Goal: Task Accomplishment & Management: Manage account settings

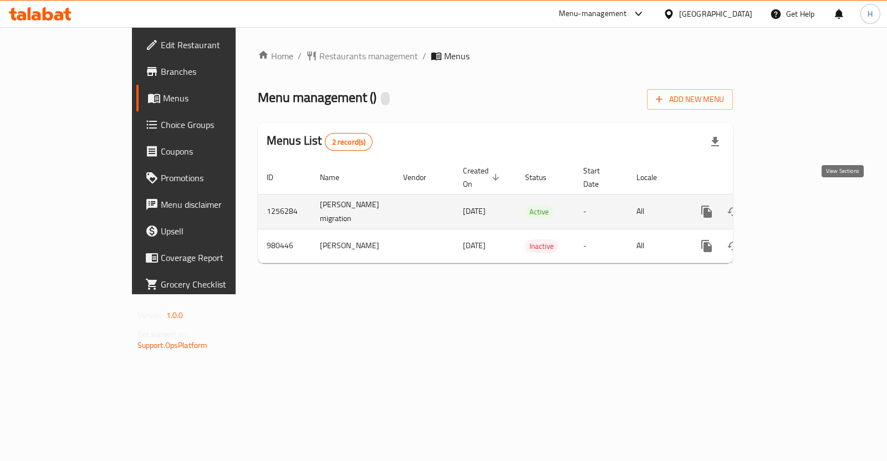
click at [792, 207] on icon "enhanced table" at bounding box center [787, 212] width 10 height 10
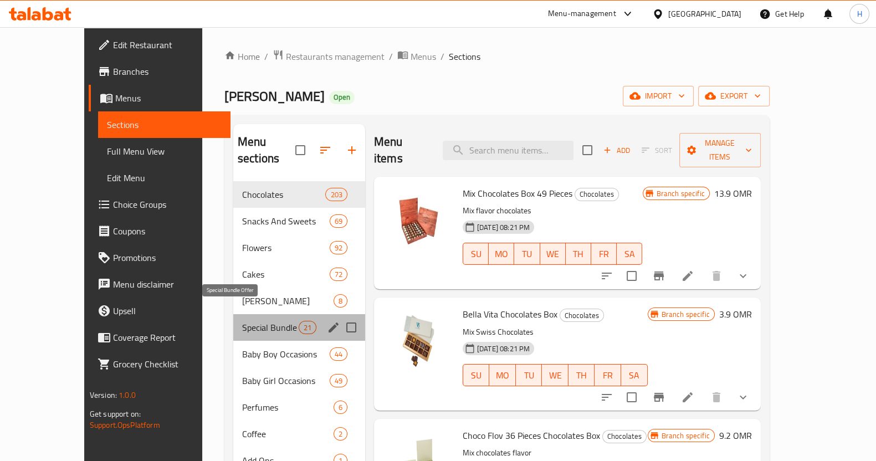
click at [242, 321] on span "Special Bundle Offer" at bounding box center [270, 327] width 57 height 13
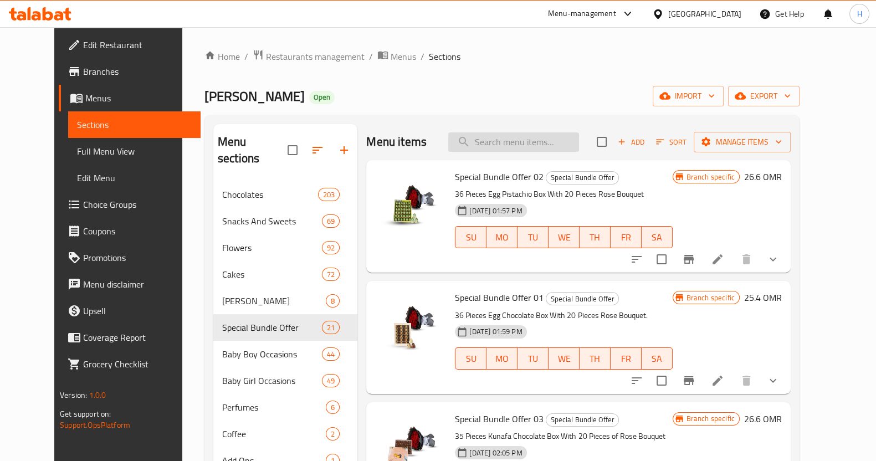
click at [487, 151] on input "search" at bounding box center [513, 141] width 131 height 19
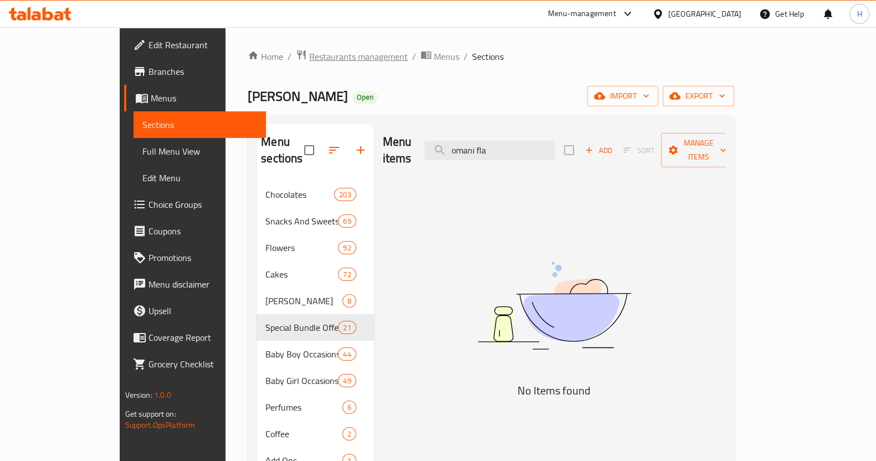
type input "omani fla"
click at [309, 57] on span "Restaurants management" at bounding box center [358, 56] width 99 height 13
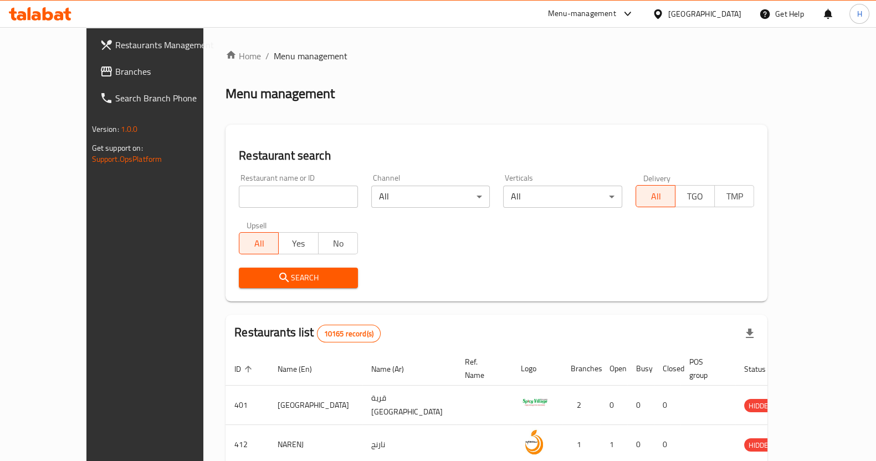
click at [251, 208] on div "Restaurant name or ID Restaurant name or ID" at bounding box center [298, 190] width 132 height 47
click at [251, 193] on input "search" at bounding box center [298, 197] width 119 height 22
click at [267, 278] on span "Search" at bounding box center [298, 278] width 101 height 14
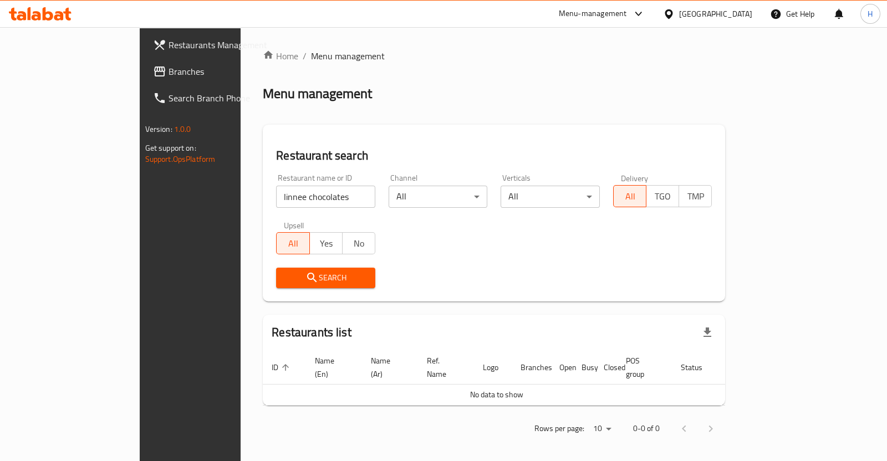
click at [276, 201] on input "linnee chocolates" at bounding box center [325, 197] width 99 height 22
click at [285, 283] on span "Search" at bounding box center [325, 278] width 81 height 14
click at [276, 192] on input "linne chocolates" at bounding box center [325, 197] width 99 height 22
type input "linne chocolate"
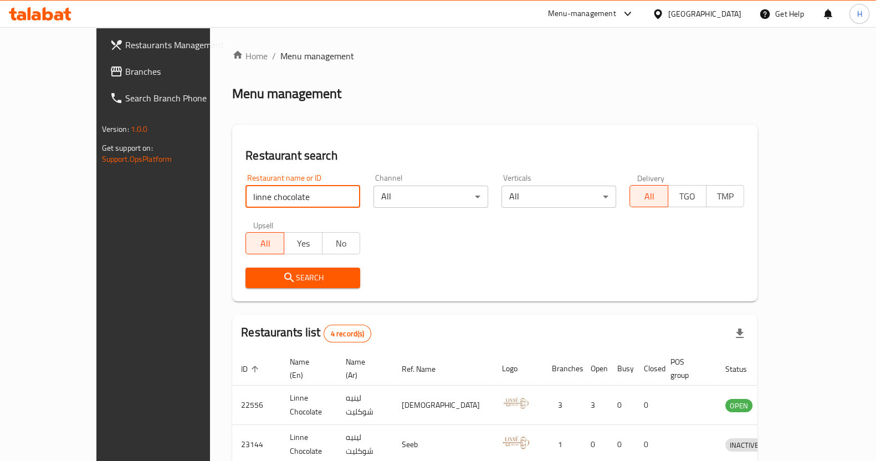
scroll to position [130, 0]
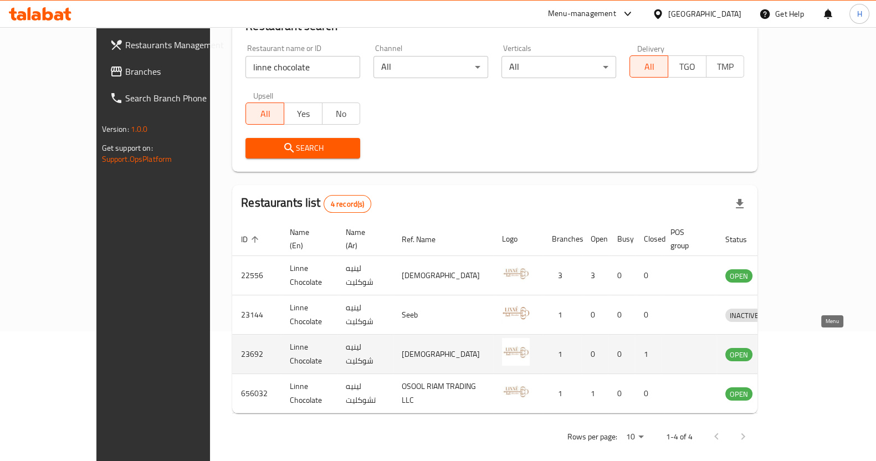
click at [799, 348] on icon "enhanced table" at bounding box center [792, 354] width 13 height 13
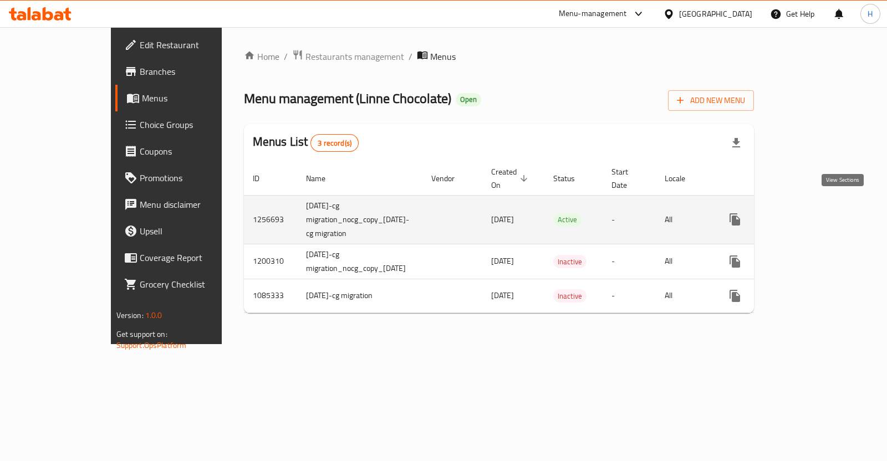
click at [822, 213] on icon "enhanced table" at bounding box center [814, 219] width 13 height 13
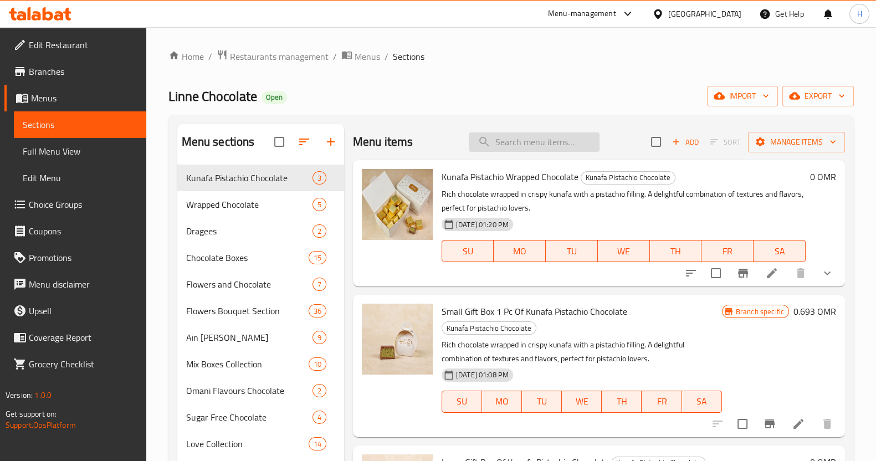
click at [531, 141] on input "search" at bounding box center [534, 141] width 131 height 19
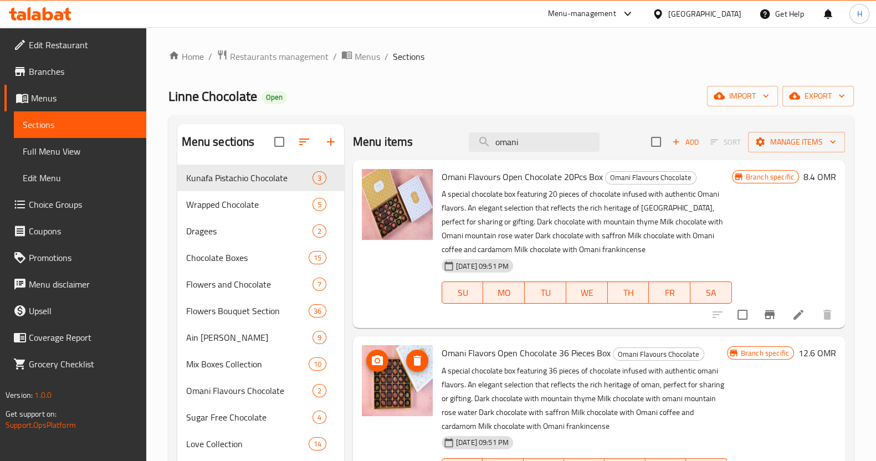
type input "omani"
click at [401, 383] on img at bounding box center [397, 380] width 71 height 71
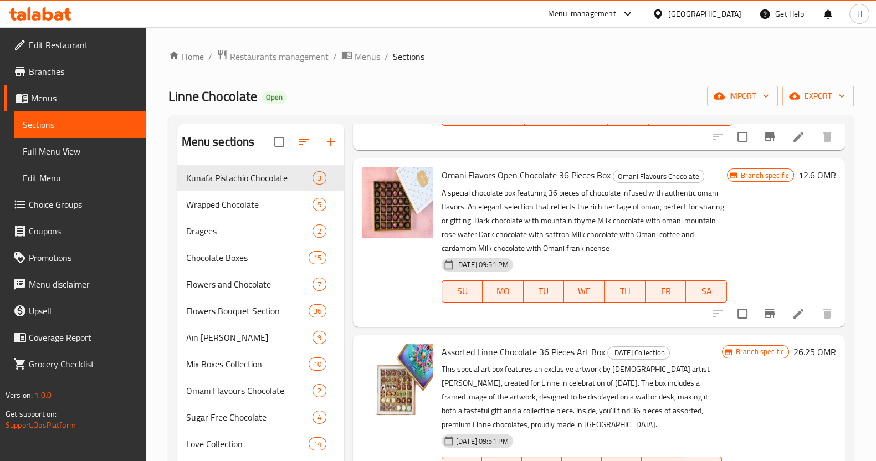
scroll to position [177, 0]
click at [792, 317] on icon at bounding box center [798, 314] width 13 height 13
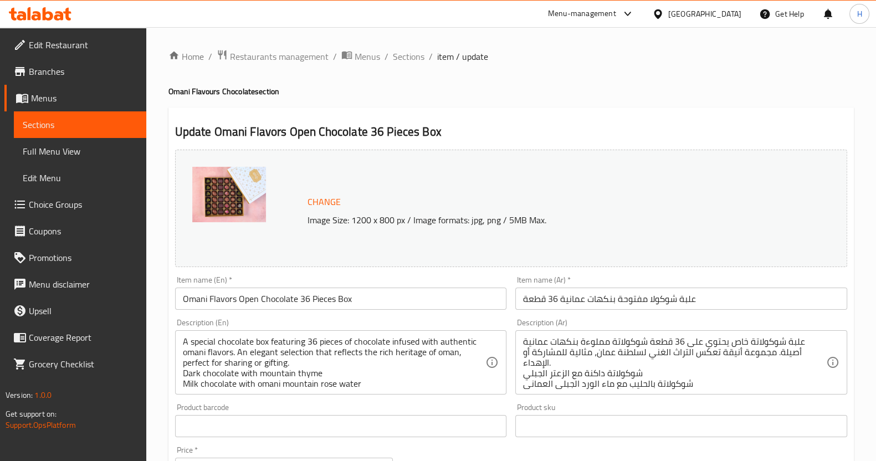
click at [616, 8] on div "Menu-management" at bounding box center [582, 13] width 68 height 13
click at [579, 127] on div "Restaurant-Management" at bounding box center [574, 122] width 87 height 12
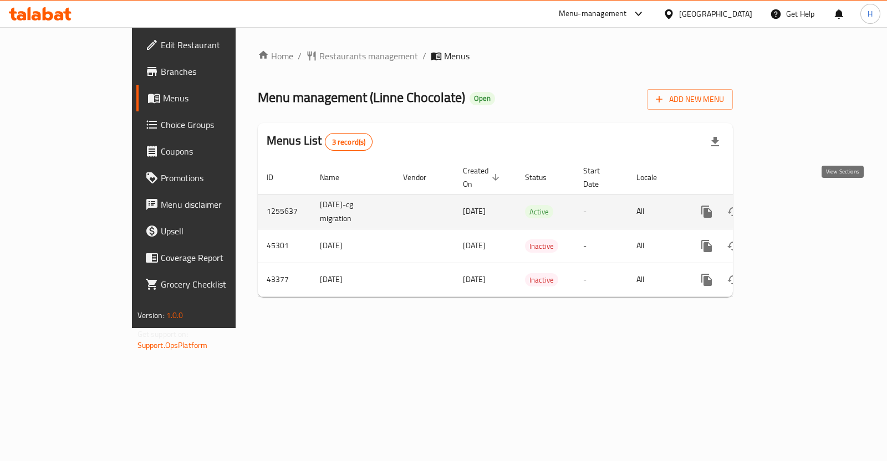
click at [793, 205] on icon "enhanced table" at bounding box center [786, 211] width 13 height 13
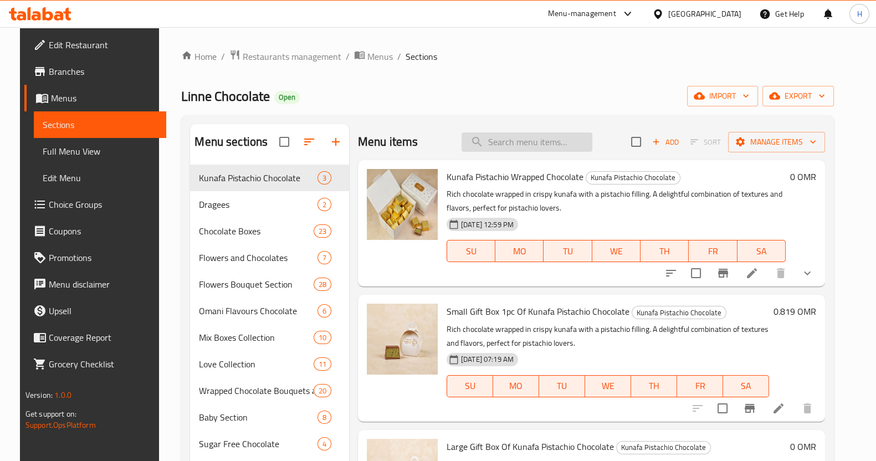
click at [520, 141] on input "search" at bounding box center [527, 141] width 131 height 19
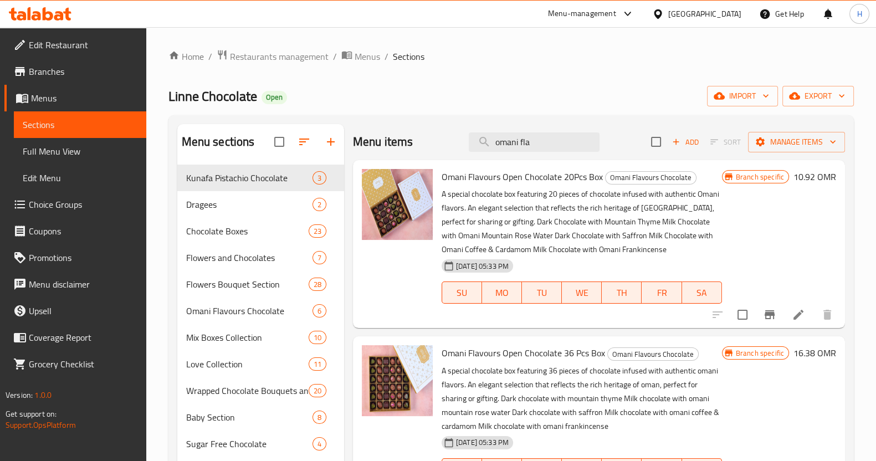
scroll to position [57, 0]
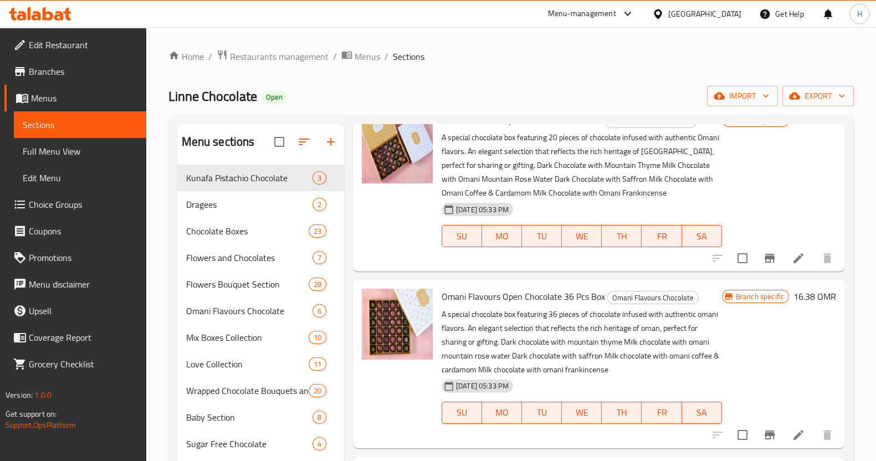
type input "omani fla"
click at [792, 433] on icon at bounding box center [798, 435] width 13 height 13
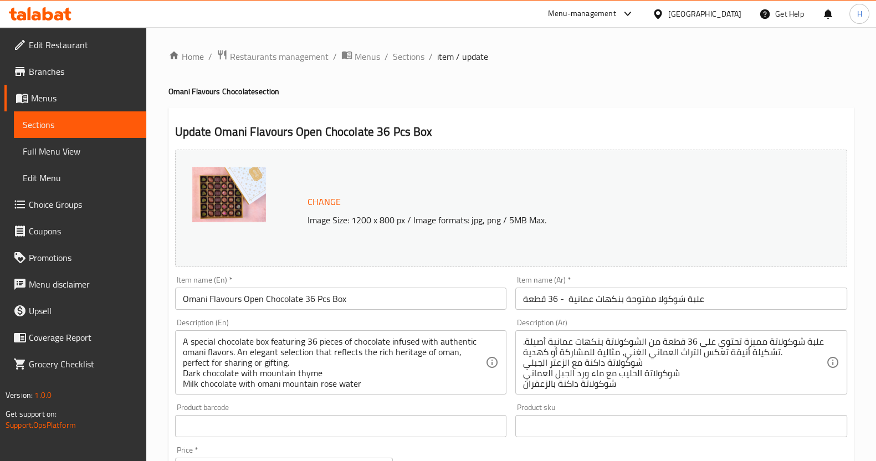
click at [226, 200] on img at bounding box center [229, 194] width 74 height 55
click at [331, 203] on span "Change" at bounding box center [324, 202] width 33 height 16
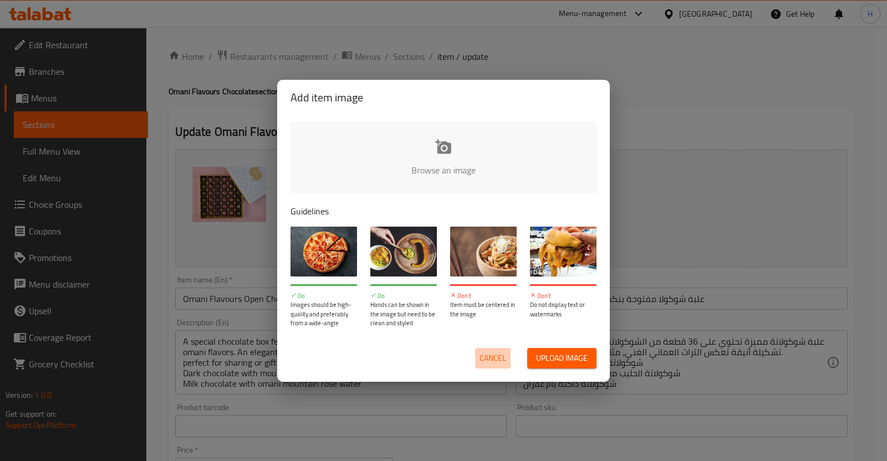
click at [492, 359] on span "Cancel" at bounding box center [493, 358] width 27 height 14
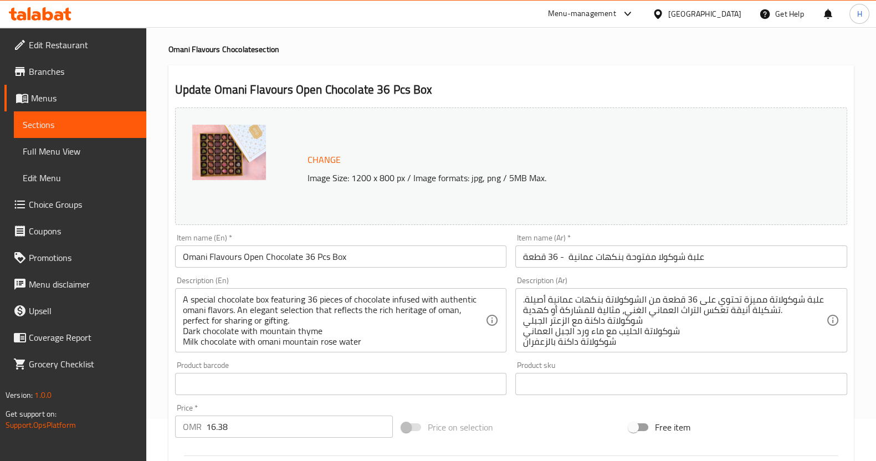
scroll to position [48, 0]
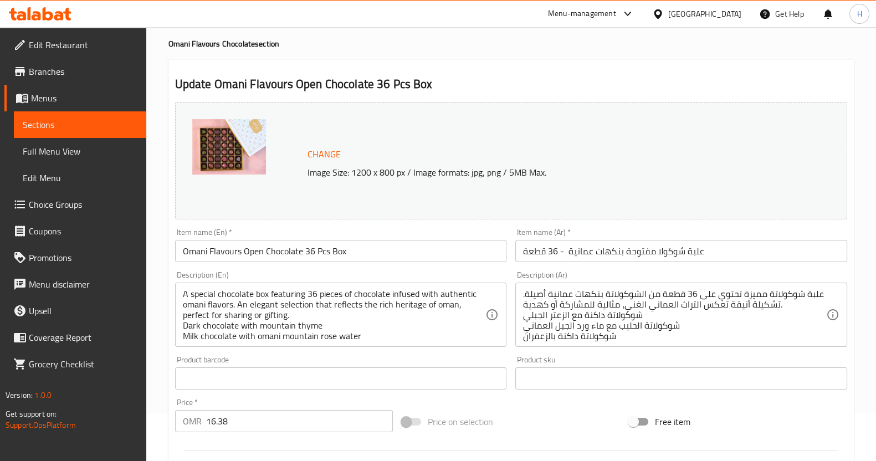
click at [205, 151] on img at bounding box center [229, 146] width 74 height 55
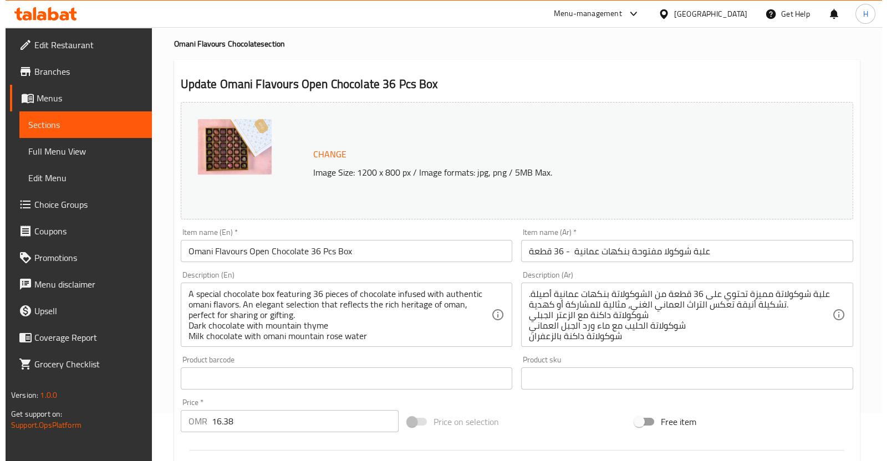
scroll to position [0, 0]
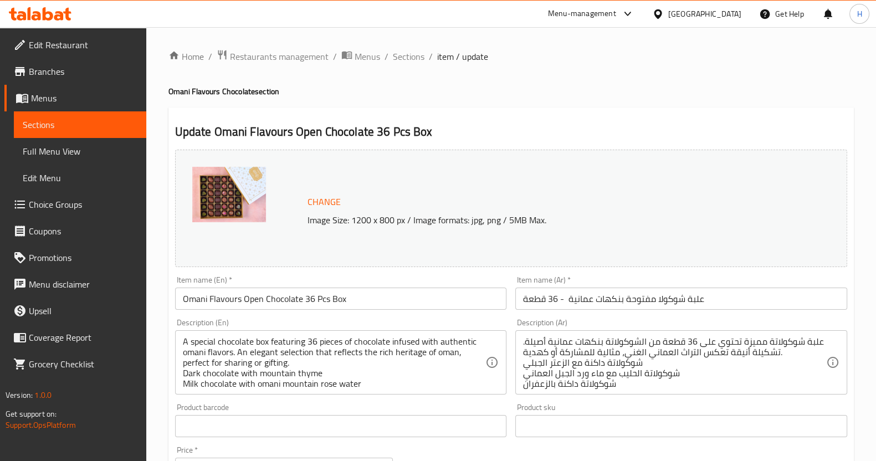
click at [67, 178] on span "Edit Menu" at bounding box center [80, 177] width 115 height 13
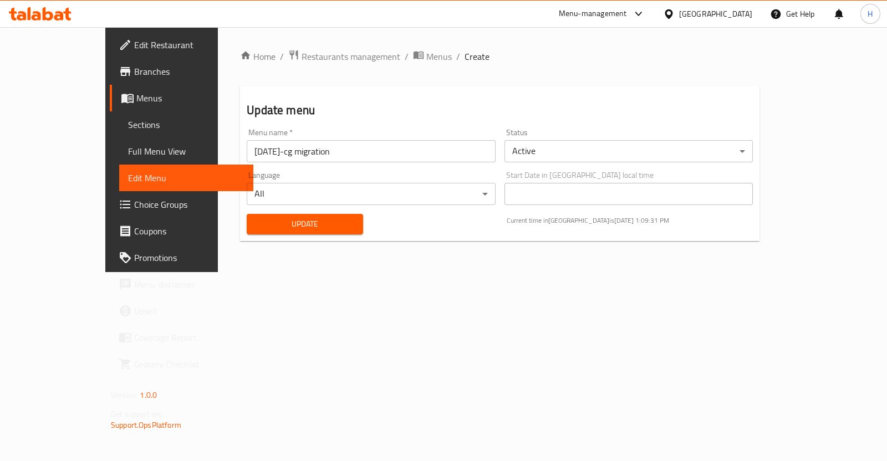
click at [654, 4] on div "Menu-management" at bounding box center [602, 14] width 104 height 27
click at [654, 24] on div "Menu-management" at bounding box center [602, 14] width 104 height 27
click at [645, 17] on div at bounding box center [636, 13] width 18 height 13
click at [567, 78] on div "All Plugins Menu-management Promotion Tool Restaurant-Management" at bounding box center [615, 85] width 166 height 99
click at [565, 74] on div "All Plugins Menu-management Promotion Tool Restaurant-Management" at bounding box center [615, 85] width 166 height 99
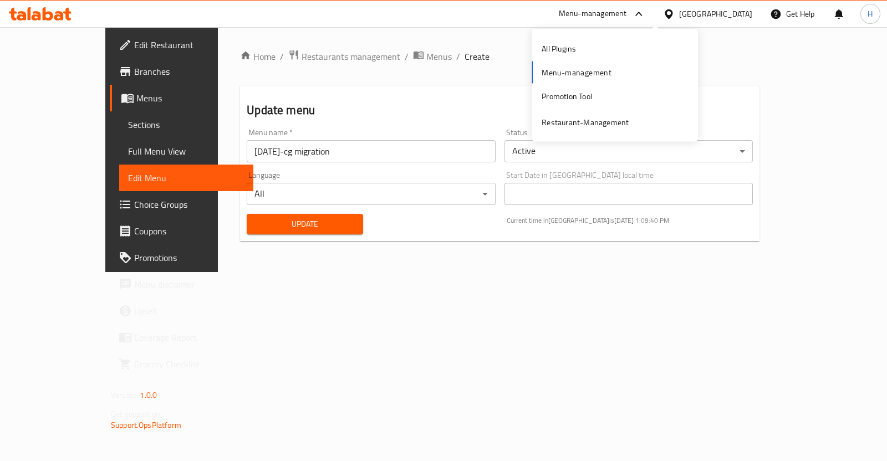
click at [540, 75] on div "All Plugins Menu-management Promotion Tool Restaurant-Management" at bounding box center [615, 85] width 166 height 99
click at [555, 75] on div "All Plugins Menu-management Promotion Tool Restaurant-Management" at bounding box center [615, 85] width 166 height 99
click at [240, 59] on link "Home" at bounding box center [257, 56] width 35 height 13
